Goal: Transaction & Acquisition: Obtain resource

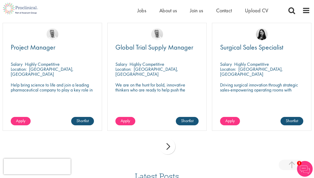
scroll to position [839, 0]
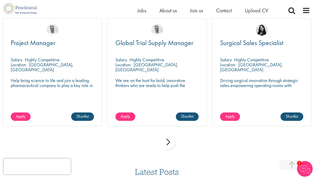
click at [169, 135] on div "next" at bounding box center [168, 142] width 16 height 16
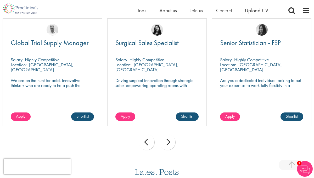
click at [171, 136] on div "next" at bounding box center [168, 142] width 16 height 16
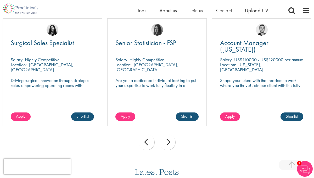
click at [171, 136] on div "next" at bounding box center [168, 142] width 16 height 16
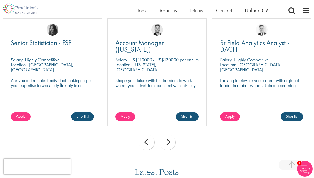
click at [171, 136] on div "next" at bounding box center [168, 142] width 16 height 16
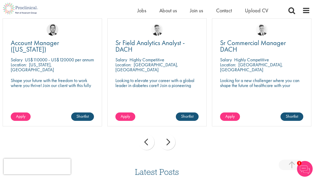
click at [171, 136] on div "next" at bounding box center [168, 142] width 16 height 16
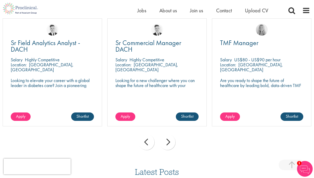
click at [171, 136] on div "next" at bounding box center [168, 142] width 16 height 16
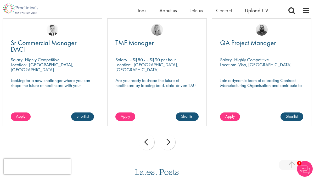
click at [171, 136] on div "next" at bounding box center [168, 142] width 16 height 16
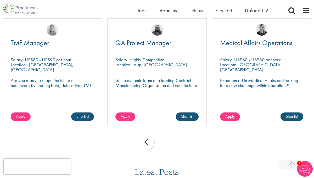
click at [171, 136] on div "prev next" at bounding box center [157, 142] width 314 height 23
click at [149, 137] on div "prev" at bounding box center [147, 142] width 16 height 16
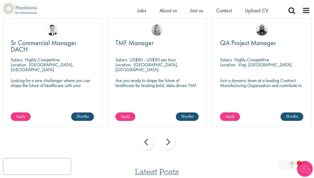
click at [149, 137] on div "prev" at bounding box center [147, 142] width 16 height 16
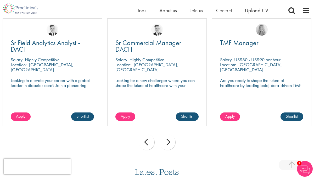
click at [149, 137] on div "prev" at bounding box center [147, 142] width 16 height 16
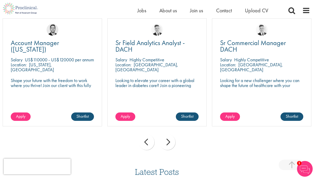
click at [149, 137] on div "prev" at bounding box center [147, 142] width 16 height 16
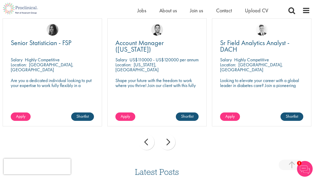
click at [149, 137] on div "prev" at bounding box center [147, 142] width 16 height 16
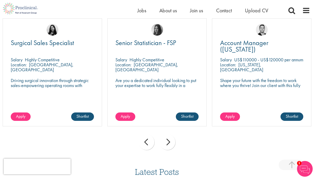
click at [169, 135] on div "next" at bounding box center [168, 142] width 16 height 16
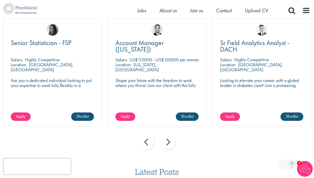
click at [172, 136] on div "next" at bounding box center [168, 142] width 16 height 16
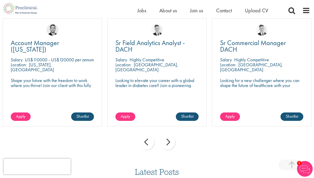
click at [172, 136] on div "next" at bounding box center [168, 142] width 16 height 16
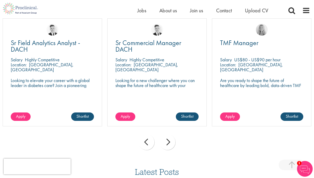
click at [172, 136] on div "next" at bounding box center [168, 142] width 16 height 16
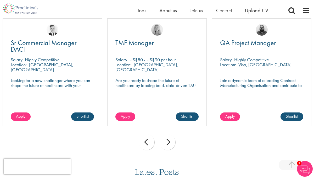
click at [172, 136] on div "next" at bounding box center [168, 142] width 16 height 16
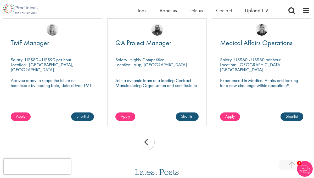
click at [172, 136] on div "prev next" at bounding box center [157, 142] width 314 height 23
click at [304, 11] on span at bounding box center [307, 11] width 8 height 8
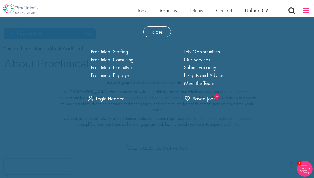
scroll to position [0, 0]
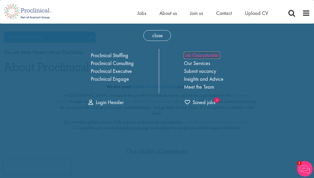
click at [208, 54] on link "Job Opportunities" at bounding box center [202, 55] width 36 height 7
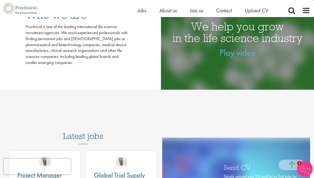
scroll to position [182, 0]
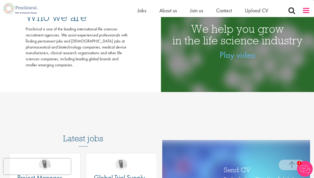
click at [306, 8] on span at bounding box center [307, 11] width 8 height 8
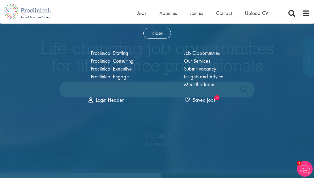
scroll to position [0, 0]
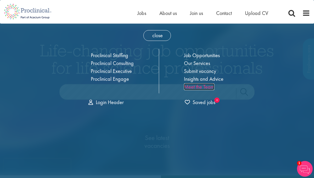
click at [196, 87] on link "Meet the Team" at bounding box center [199, 86] width 30 height 7
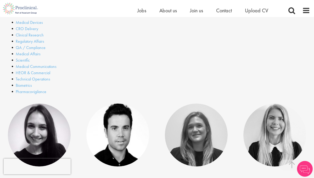
drag, startPoint x: 314, startPoint y: 20, endPoint x: 314, endPoint y: 25, distance: 5.0
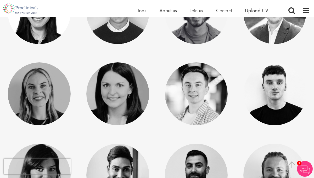
scroll to position [623, 0]
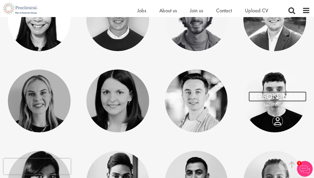
click at [278, 96] on link "[PERSON_NAME]" at bounding box center [278, 96] width 58 height 10
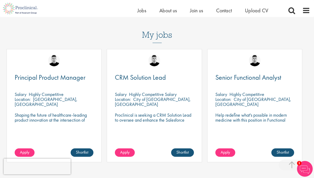
click at [313, 87] on html "This website uses cookies. By continuing to use this site, you are giving your …" at bounding box center [157, 134] width 314 height 556
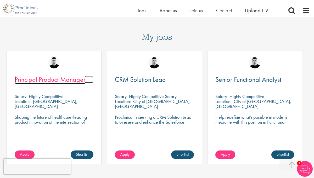
click at [65, 84] on span "Principal Product Manager" at bounding box center [50, 79] width 71 height 9
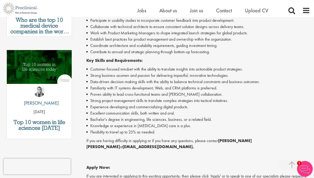
scroll to position [237, 0]
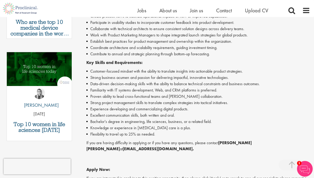
click at [314, 83] on html "This website uses cookies. By continuing to use this site, you are giving your …" at bounding box center [157, 148] width 314 height 770
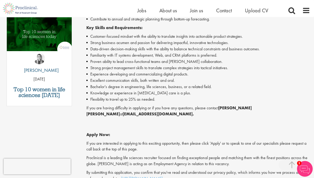
scroll to position [273, 0]
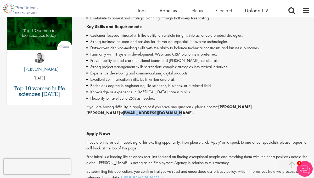
drag, startPoint x: 249, startPoint y: 107, endPoint x: 298, endPoint y: 106, distance: 49.8
click at [194, 110] on strong "[EMAIL_ADDRESS][DOMAIN_NAME]." at bounding box center [158, 113] width 71 height 6
copy strong "[EMAIL_ADDRESS][DOMAIN_NAME]"
